Goal: Find specific page/section: Find specific page/section

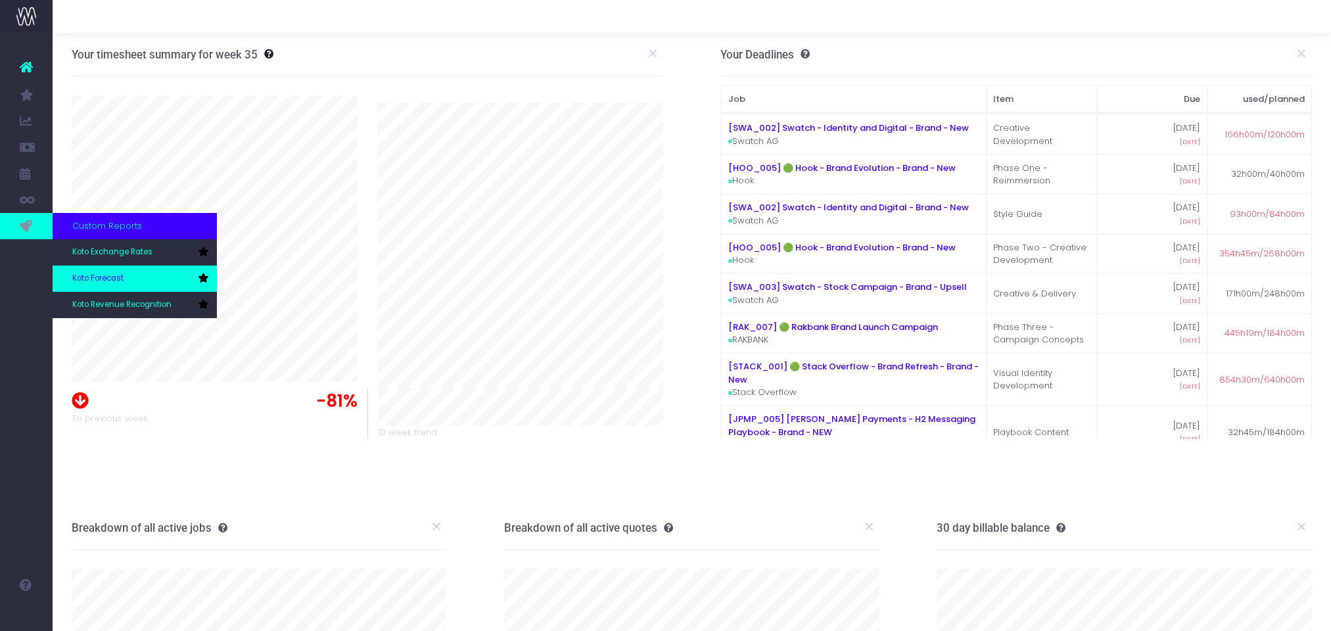
click at [111, 280] on span "Koto Forecast" at bounding box center [97, 279] width 51 height 12
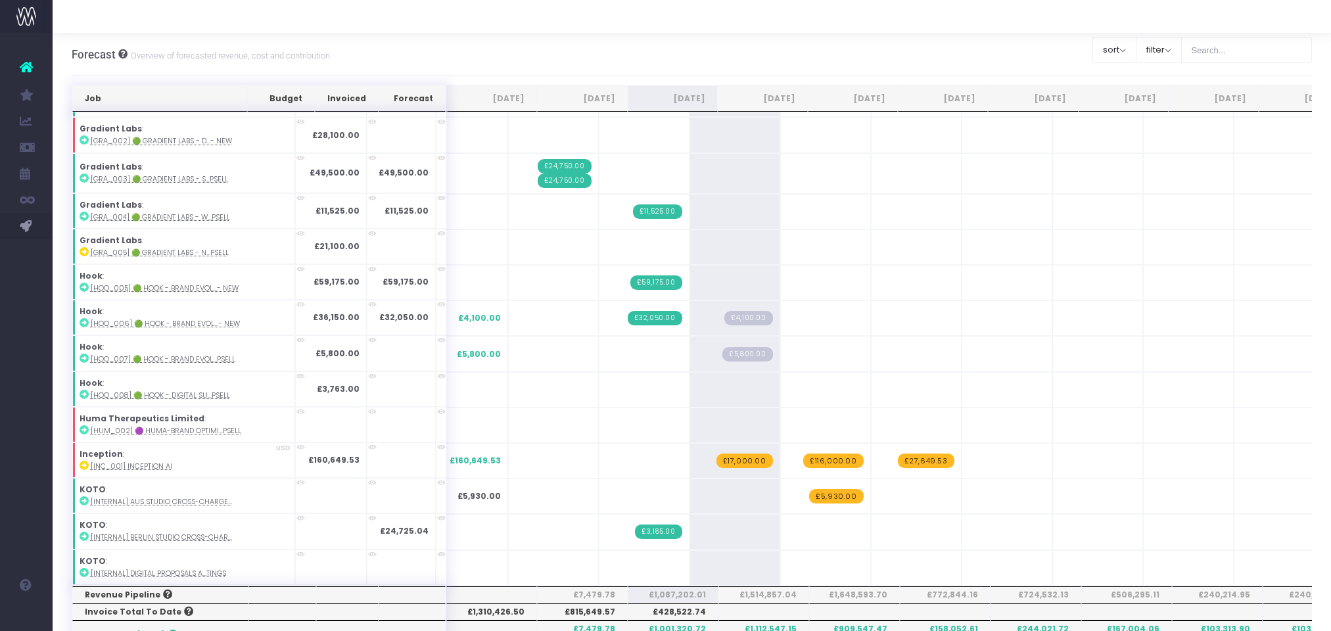
scroll to position [608, 0]
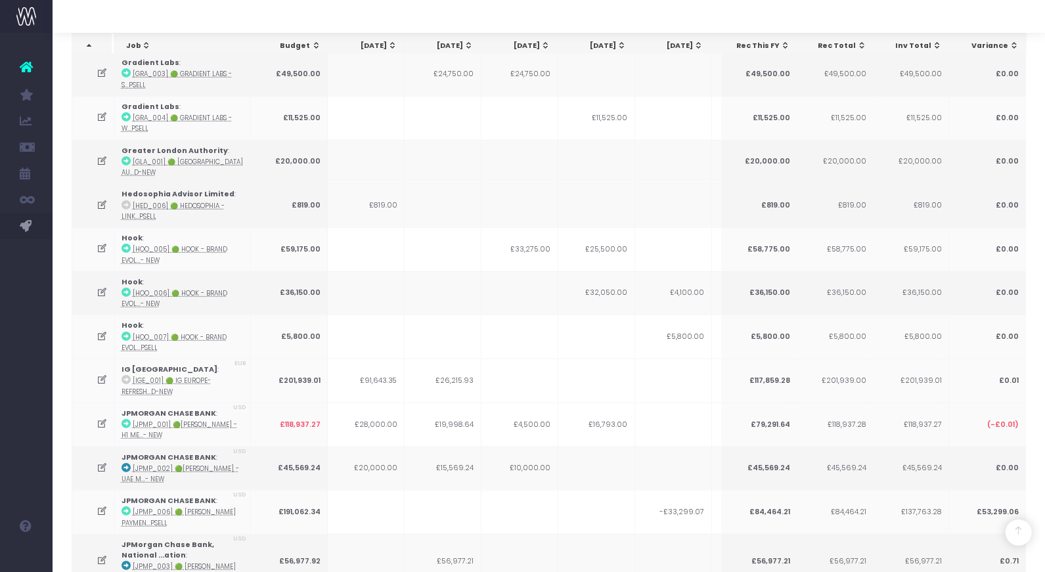
scroll to position [0, 61]
